Goal: Navigation & Orientation: Find specific page/section

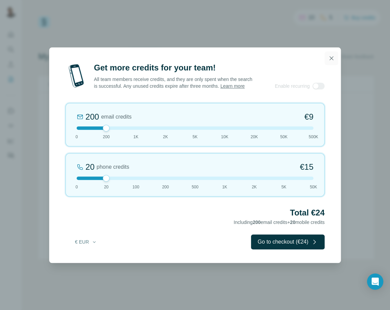
click at [331, 55] on icon "button" at bounding box center [331, 58] width 7 height 7
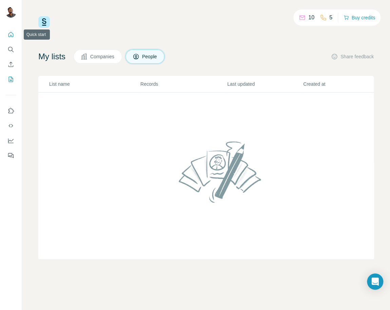
click at [9, 34] on icon "Quick start" at bounding box center [10, 34] width 7 height 7
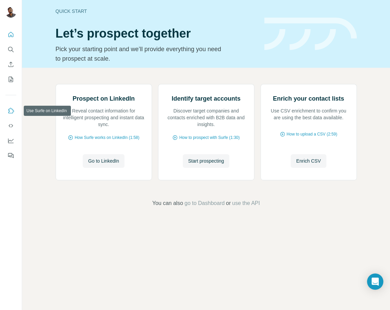
click at [10, 107] on button "Use Surfe on LinkedIn" at bounding box center [10, 111] width 11 height 12
click at [10, 140] on icon "Dashboard" at bounding box center [10, 140] width 5 height 3
